Goal: Transaction & Acquisition: Obtain resource

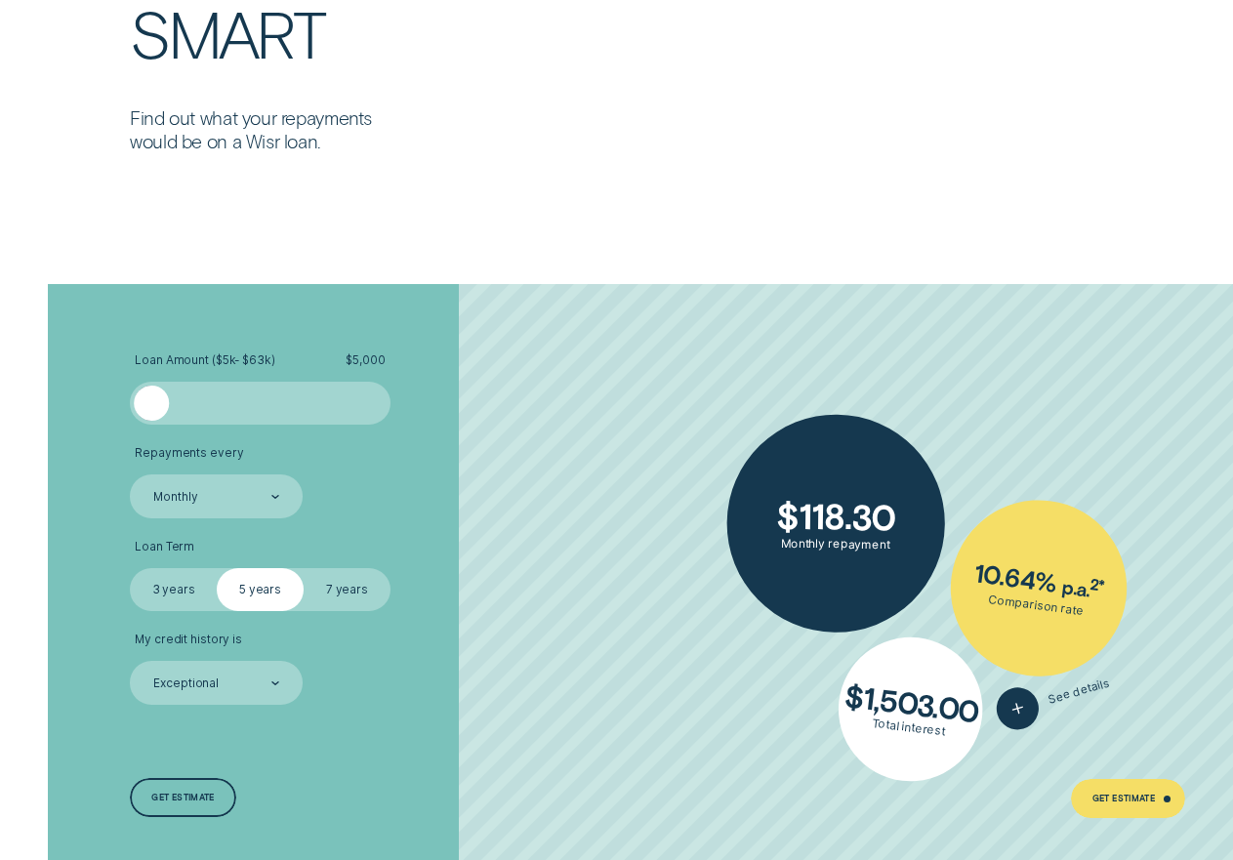
scroll to position [3417, 0]
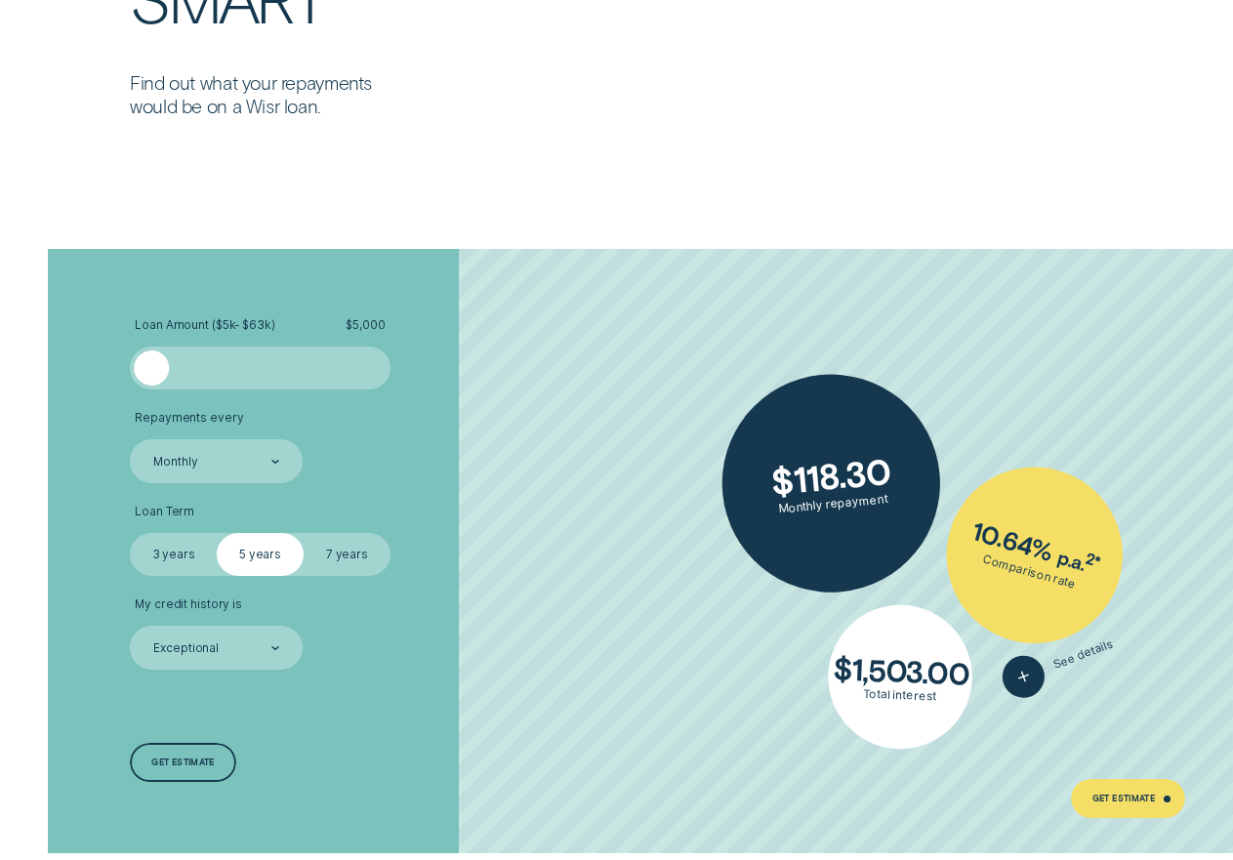
click at [185, 368] on div at bounding box center [259, 367] width 217 height 35
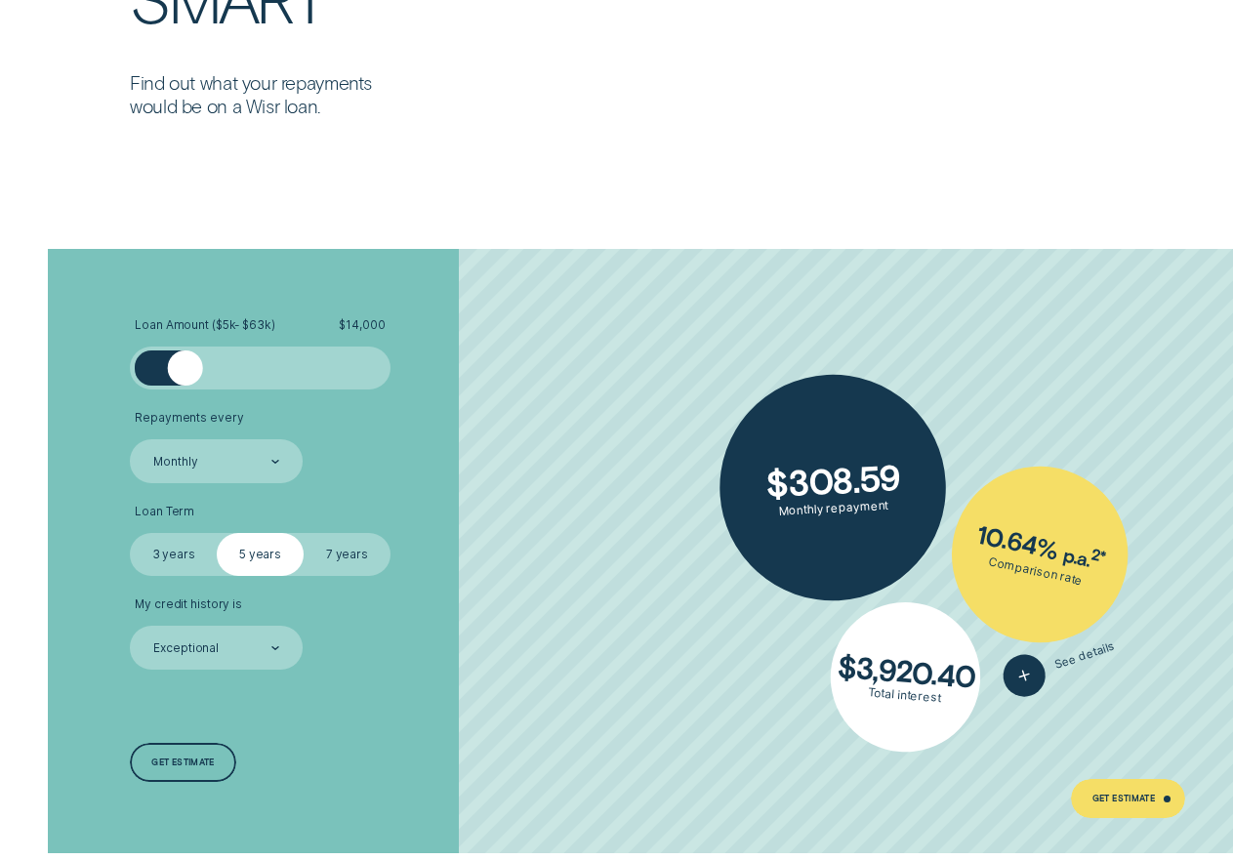
click at [148, 366] on div at bounding box center [144, 367] width 18 height 35
click at [138, 367] on div at bounding box center [144, 367] width 18 height 35
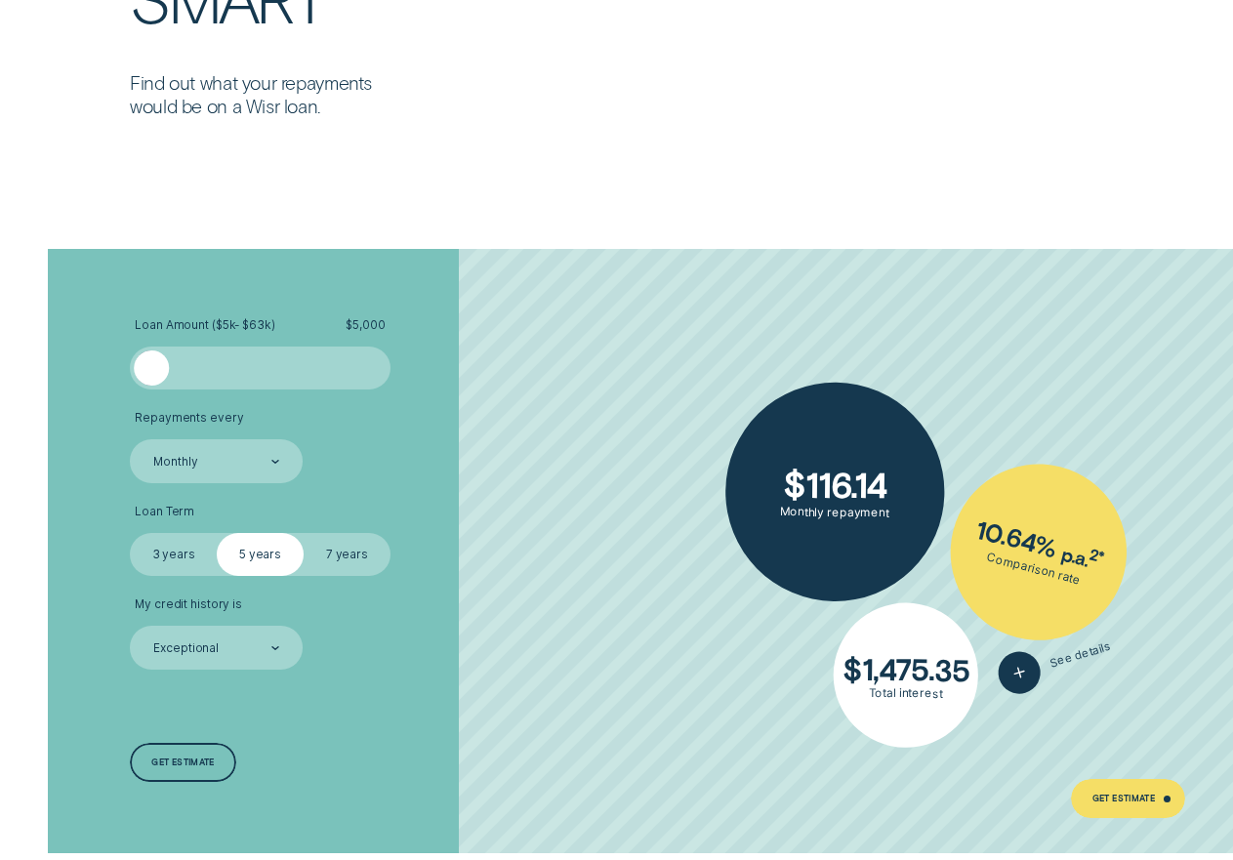
drag, startPoint x: 183, startPoint y: 376, endPoint x: 147, endPoint y: 381, distance: 35.5
click at [147, 381] on div at bounding box center [152, 367] width 35 height 35
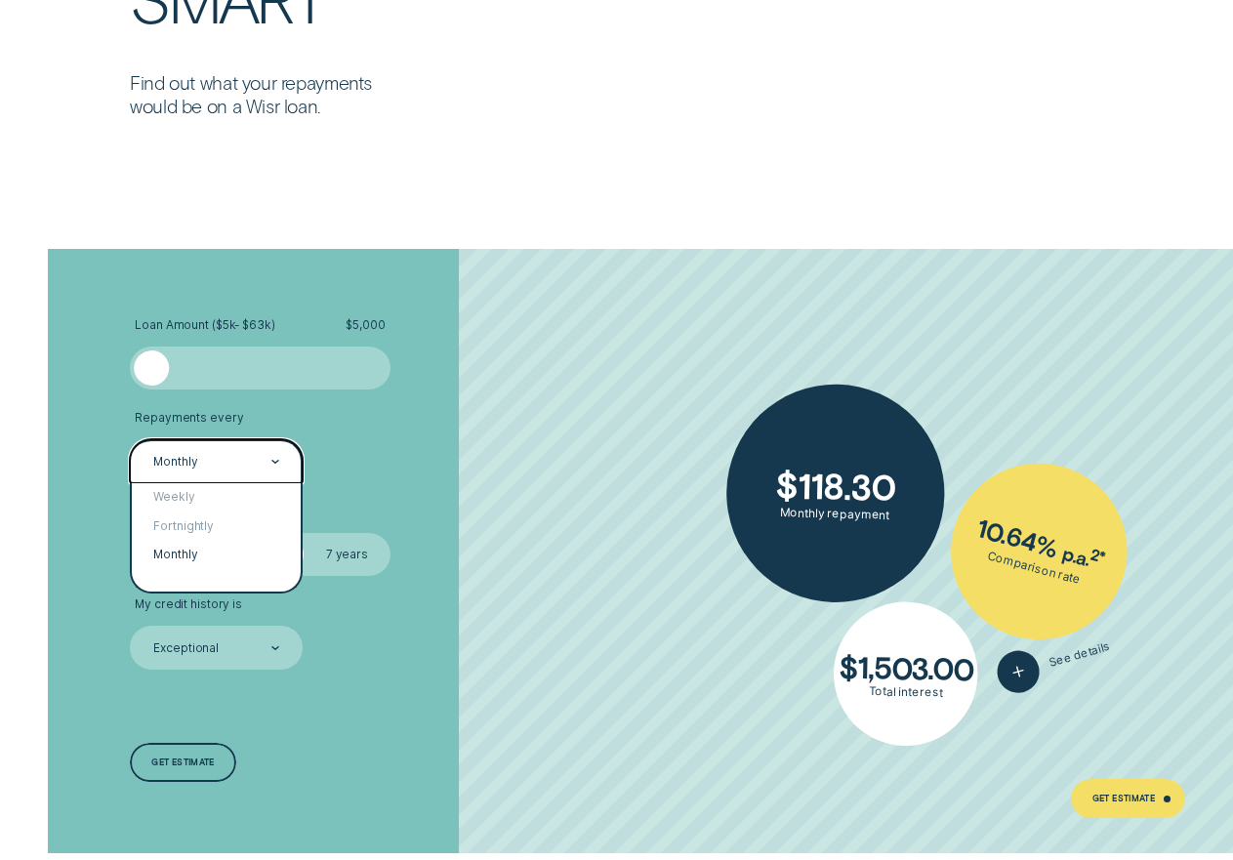
click at [275, 459] on div at bounding box center [275, 461] width 8 height 41
click at [192, 554] on div "Monthly" at bounding box center [216, 555] width 169 height 29
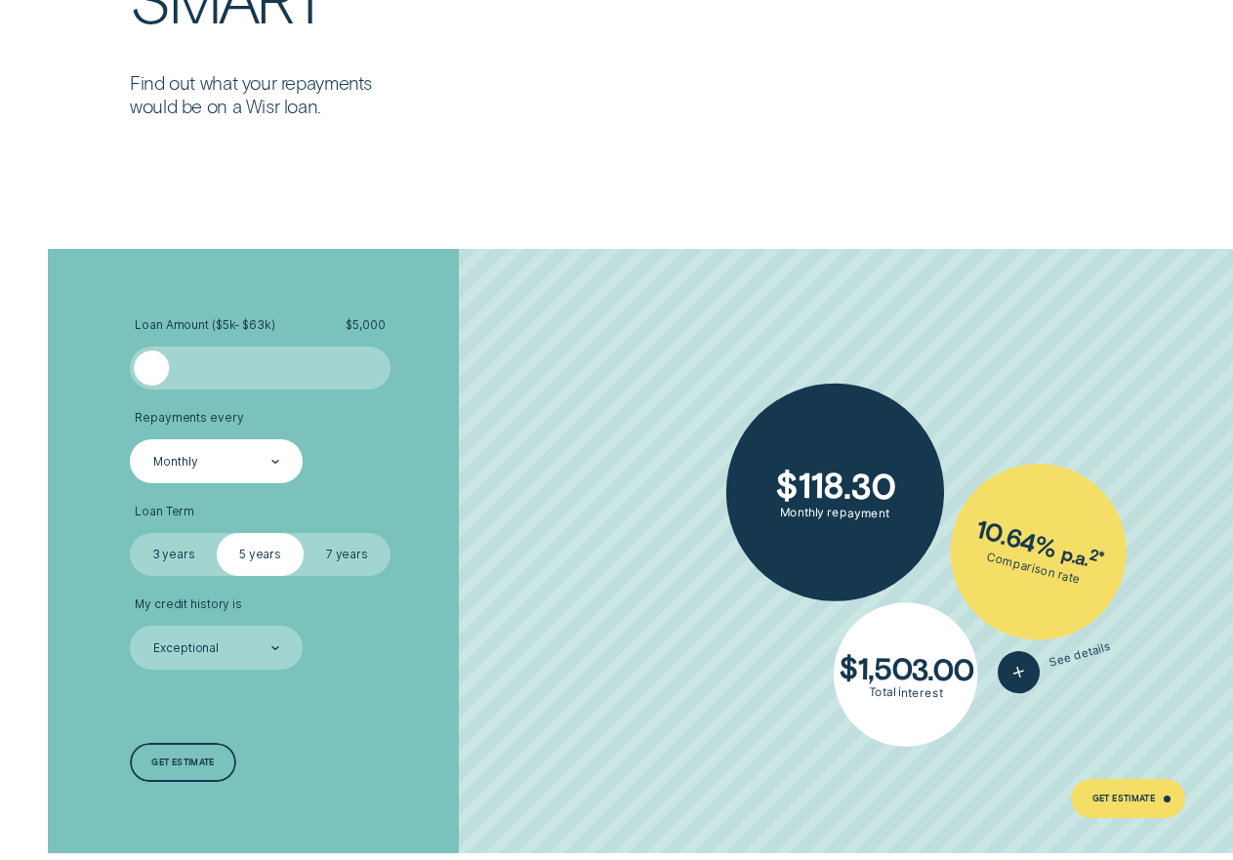
click at [349, 553] on label "7 years" at bounding box center [347, 554] width 87 height 43
click at [304, 533] on input "7 years" at bounding box center [304, 533] width 0 height 0
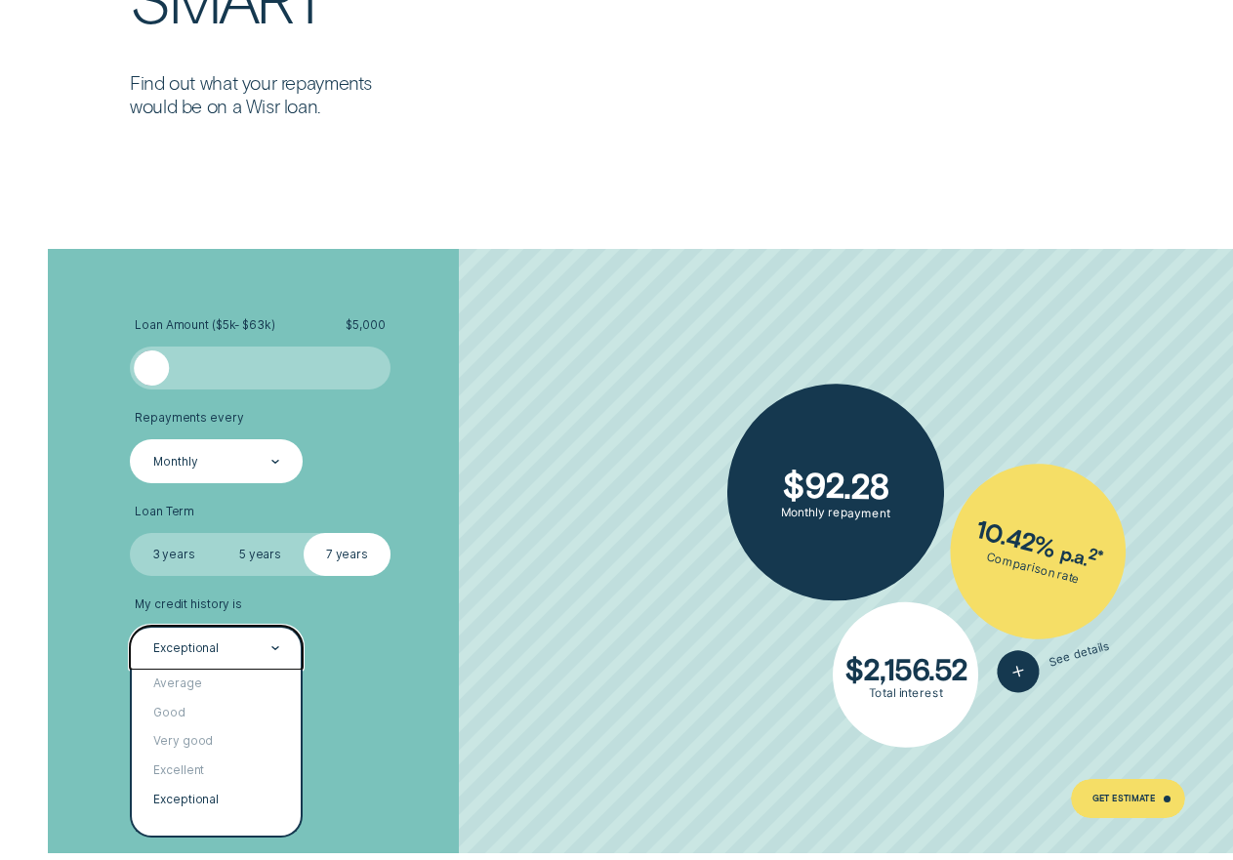
click at [276, 646] on icon at bounding box center [275, 648] width 8 height 4
click at [210, 797] on div "Exceptional" at bounding box center [216, 799] width 169 height 29
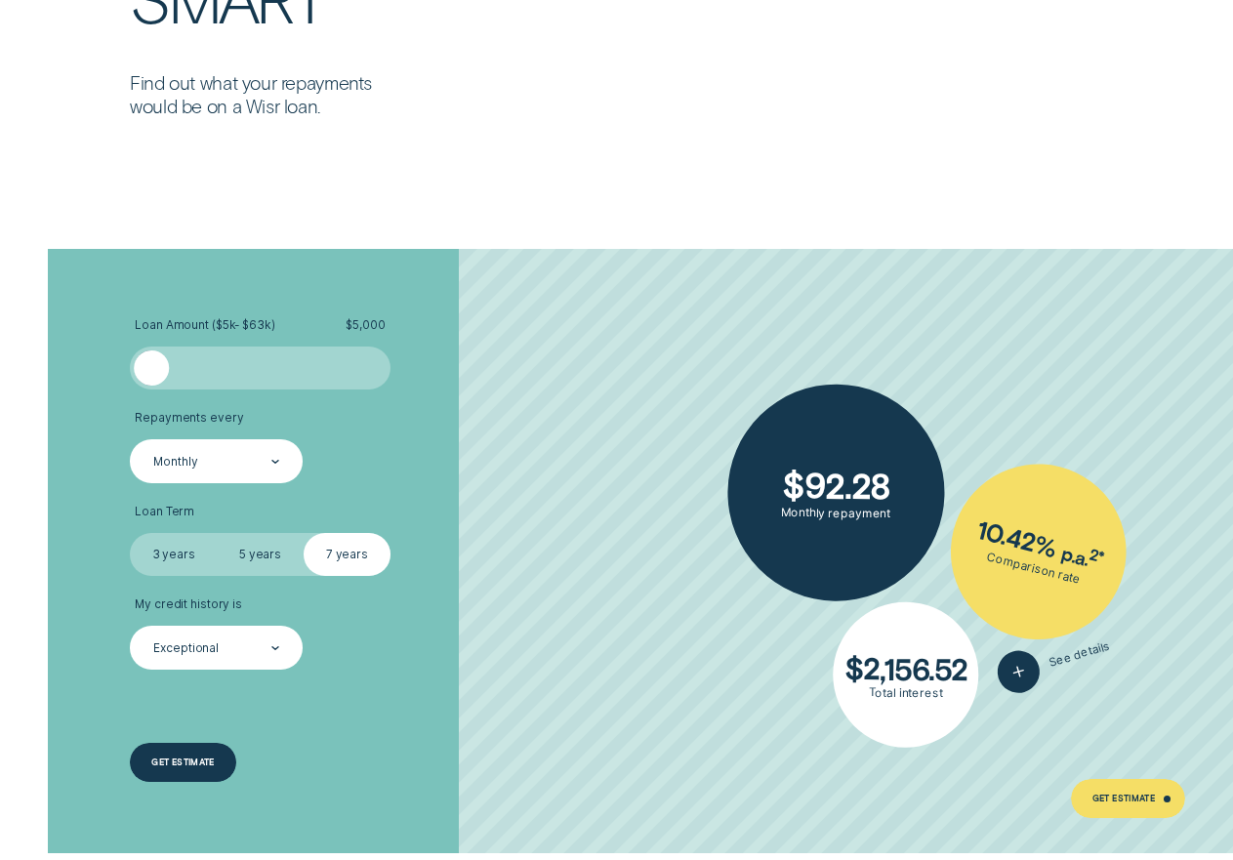
drag, startPoint x: 169, startPoint y: 760, endPoint x: 173, endPoint y: 746, distance: 15.2
click at [169, 759] on div "Get estimate" at bounding box center [182, 763] width 62 height 8
